Goal: Information Seeking & Learning: Learn about a topic

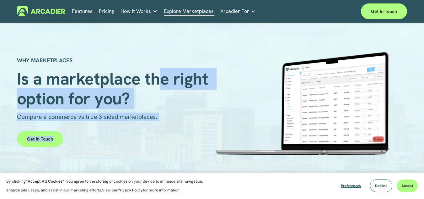
drag, startPoint x: 159, startPoint y: 44, endPoint x: 251, endPoint y: 37, distance: 92.6
click at [251, 37] on div "WHY MARKETPLACES Is a marketplace the right option for you? Compare e-commerce …" at bounding box center [212, 108] width 424 height 171
click at [275, 47] on div "WHY MARKETPLACES Is a marketplace the right option for you? Compare e-commerce …" at bounding box center [212, 108] width 424 height 131
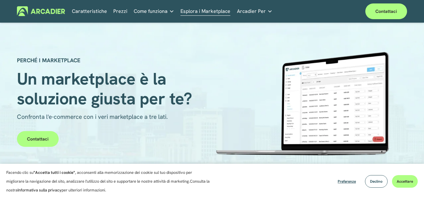
drag, startPoint x: 314, startPoint y: 15, endPoint x: 158, endPoint y: 19, distance: 155.8
click at [158, 19] on div "Caratteristiche Prezzi Come funziona" at bounding box center [212, 11] width 390 height 16
drag, startPoint x: 158, startPoint y: 19, endPoint x: 102, endPoint y: 8, distance: 57.3
click at [102, 8] on div "Caratteristiche Prezzi Come funziona" at bounding box center [212, 11] width 390 height 16
click at [78, 20] on div "Vai al contenuto Caratteristiche Prezzi Come funziona" at bounding box center [212, 11] width 424 height 23
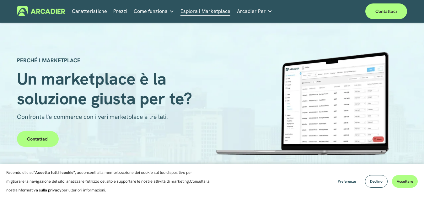
click at [83, 15] on font "Caratteristiche" at bounding box center [89, 11] width 35 height 9
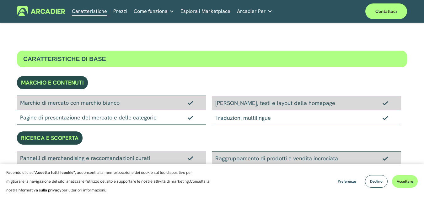
click at [122, 9] on font "Prezzi" at bounding box center [120, 11] width 14 height 7
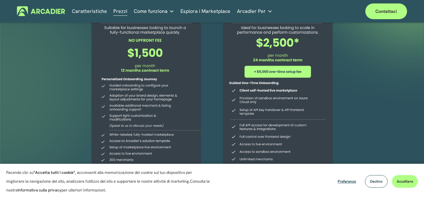
scroll to position [78, 0]
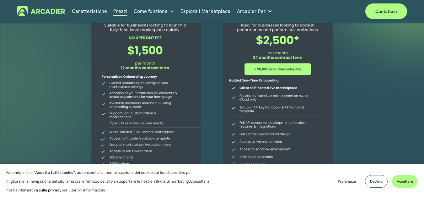
drag, startPoint x: 189, startPoint y: 124, endPoint x: 206, endPoint y: 109, distance: 22.7
click at [206, 109] on div at bounding box center [146, 83] width 127 height 226
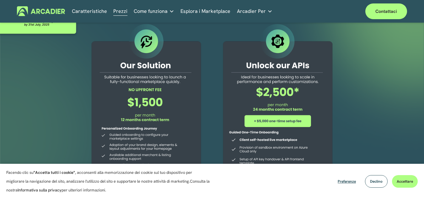
scroll to position [0, 0]
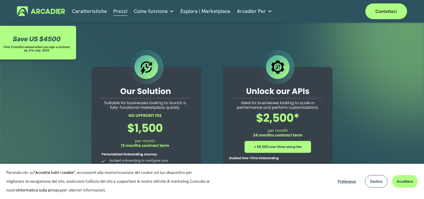
click at [53, 41] on div at bounding box center [39, 43] width 78 height 38
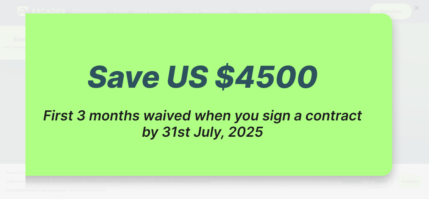
click at [226, 179] on img "Image" at bounding box center [214, 99] width 378 height 185
click at [253, 197] on div "Image" at bounding box center [214, 99] width 429 height 199
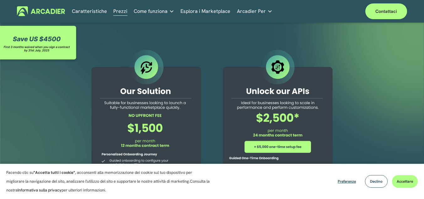
click at [159, 7] on span "Come funziona" at bounding box center [151, 11] width 34 height 9
click at [170, 11] on icon "cartella a discesa" at bounding box center [171, 11] width 3 height 2
drag, startPoint x: 102, startPoint y: 59, endPoint x: 130, endPoint y: 100, distance: 49.9
click at [130, 100] on div at bounding box center [146, 161] width 127 height 226
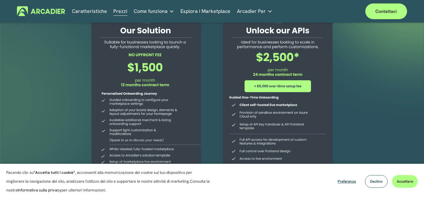
scroll to position [62, 0]
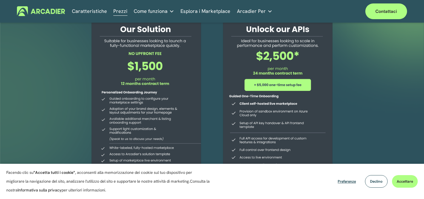
click at [392, 180] on button "Accettare" at bounding box center [405, 181] width 26 height 13
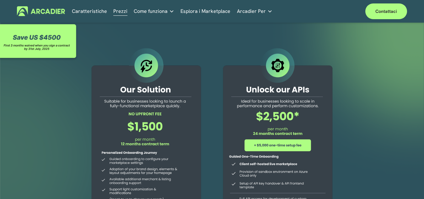
scroll to position [0, 0]
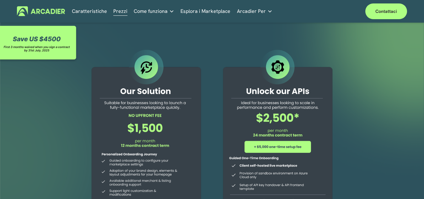
click at [0, 0] on div "Contattaci Pronto a costruire il tuo marketplace? Contattaci." at bounding box center [0, 0] width 0 height 0
click at [0, 0] on font "Per saperne di più" at bounding box center [0, 0] width 0 height 0
